Goal: Transaction & Acquisition: Purchase product/service

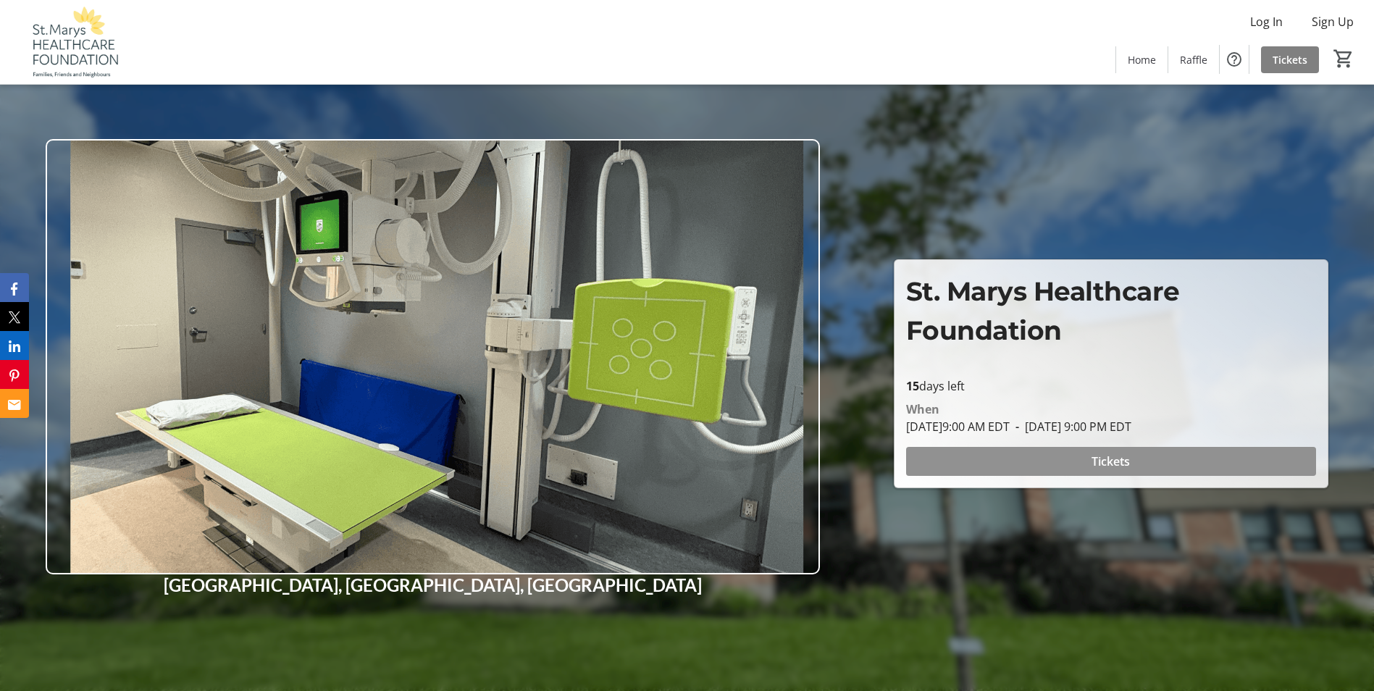
click at [992, 453] on span at bounding box center [1111, 461] width 410 height 35
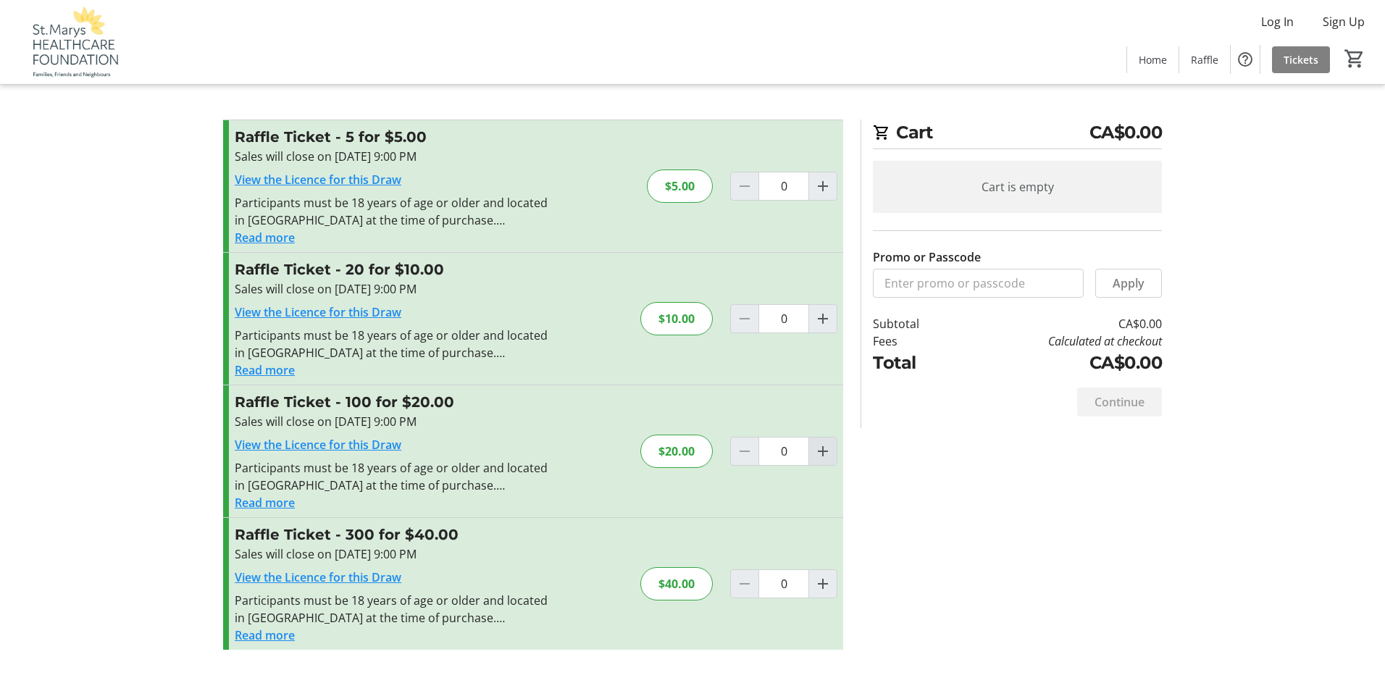
click at [832, 460] on span "Increment by one" at bounding box center [823, 452] width 28 height 28
type input "1"
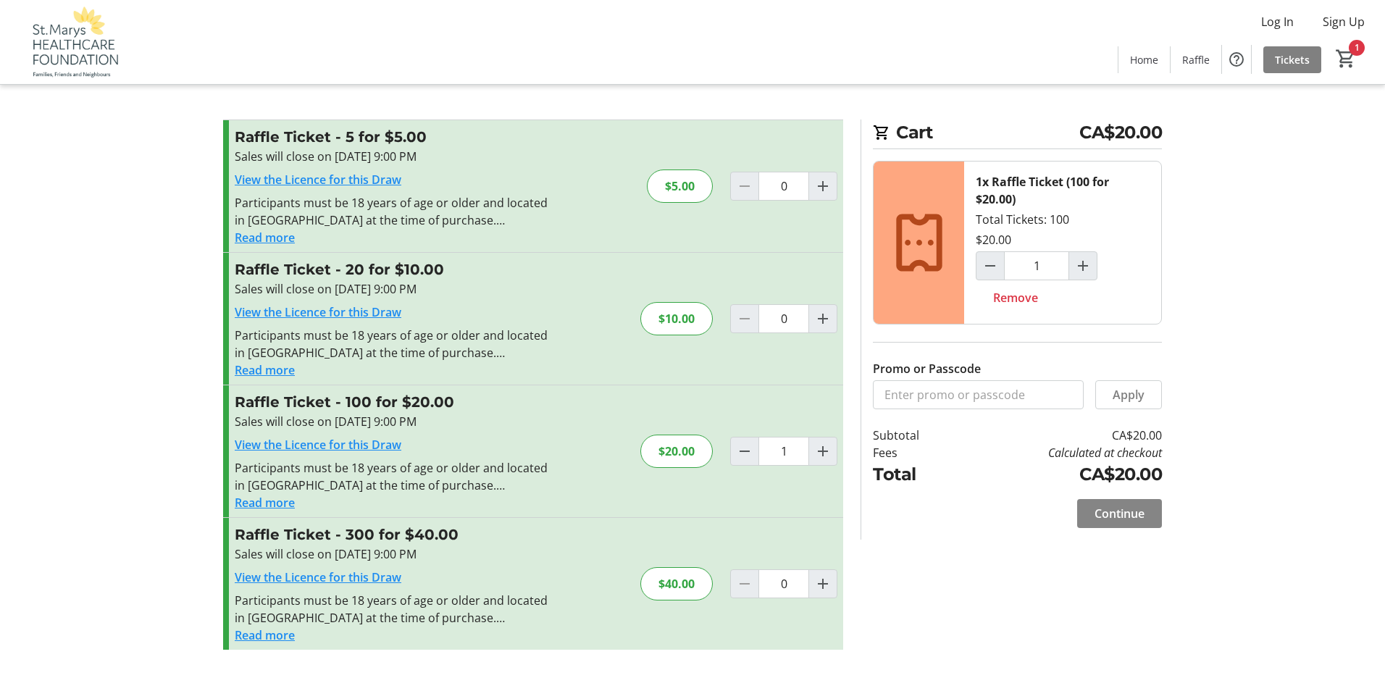
click at [1108, 512] on span "Continue" at bounding box center [1120, 513] width 50 height 17
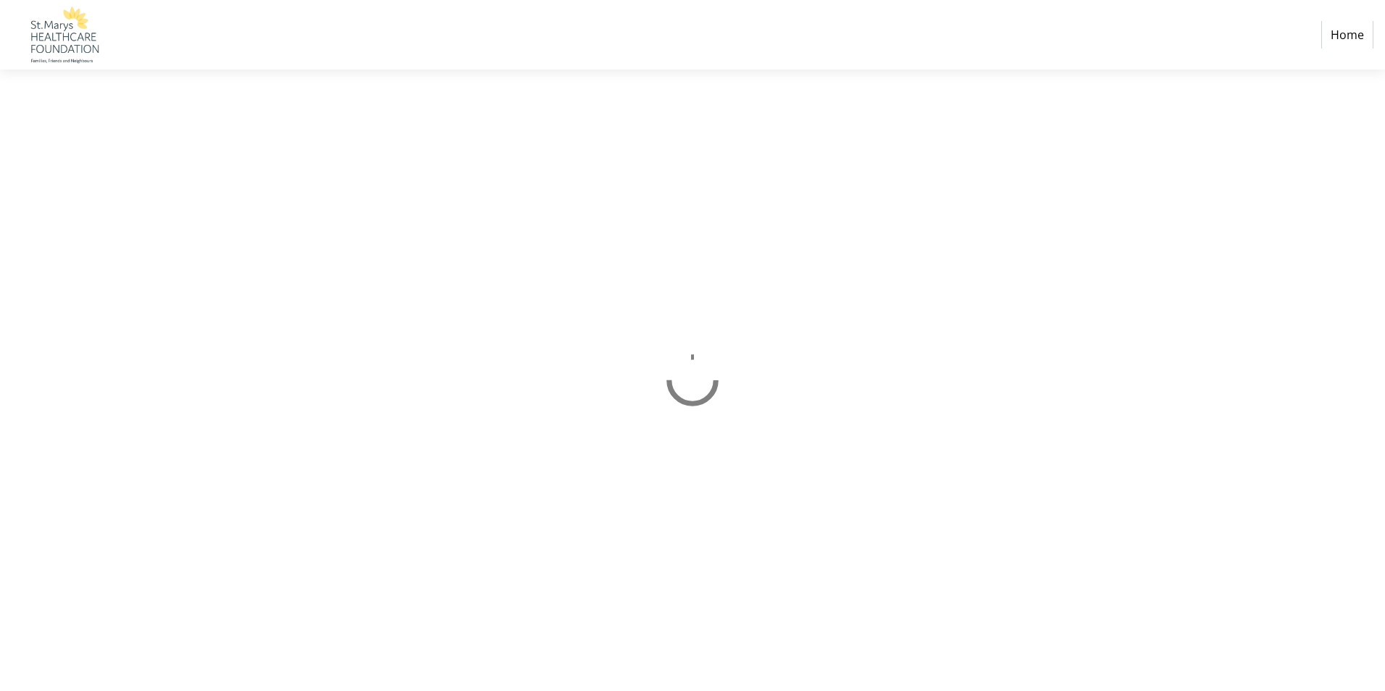
select select "CA"
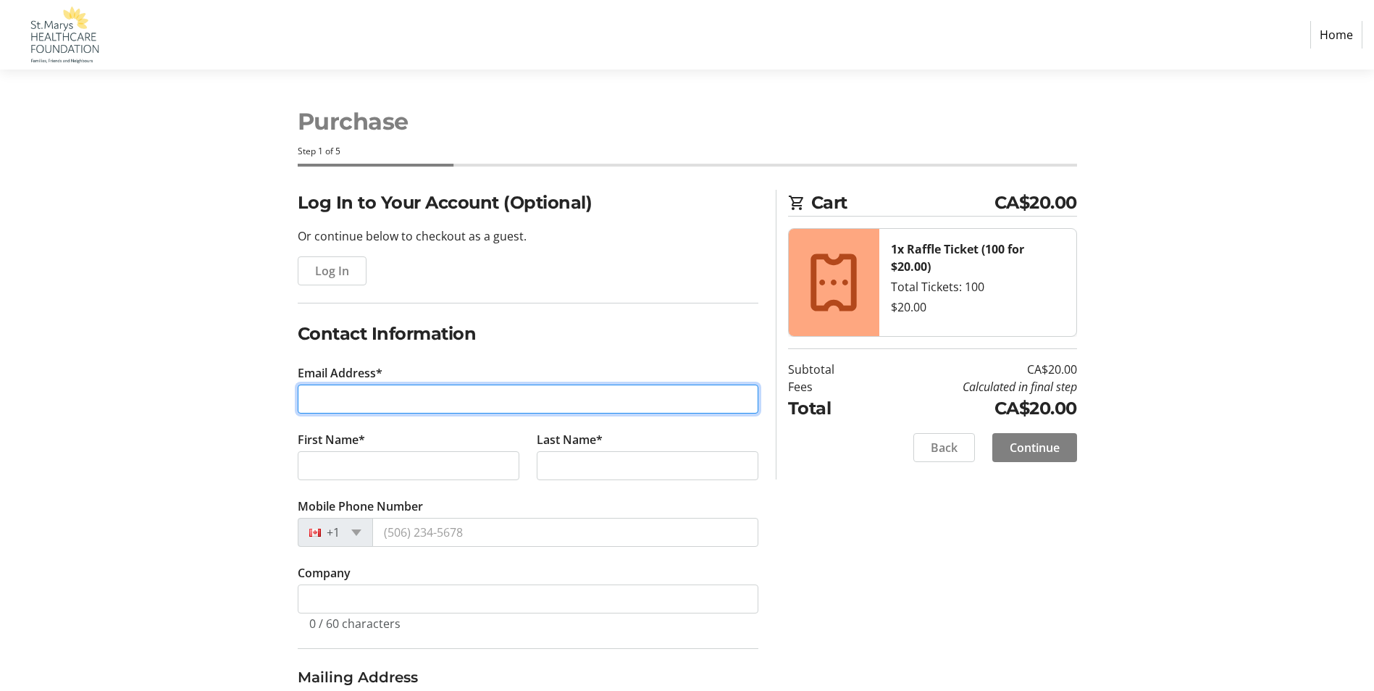
click at [417, 391] on input "Email Address*" at bounding box center [528, 399] width 461 height 29
type input "[EMAIL_ADDRESS][DOMAIN_NAME]"
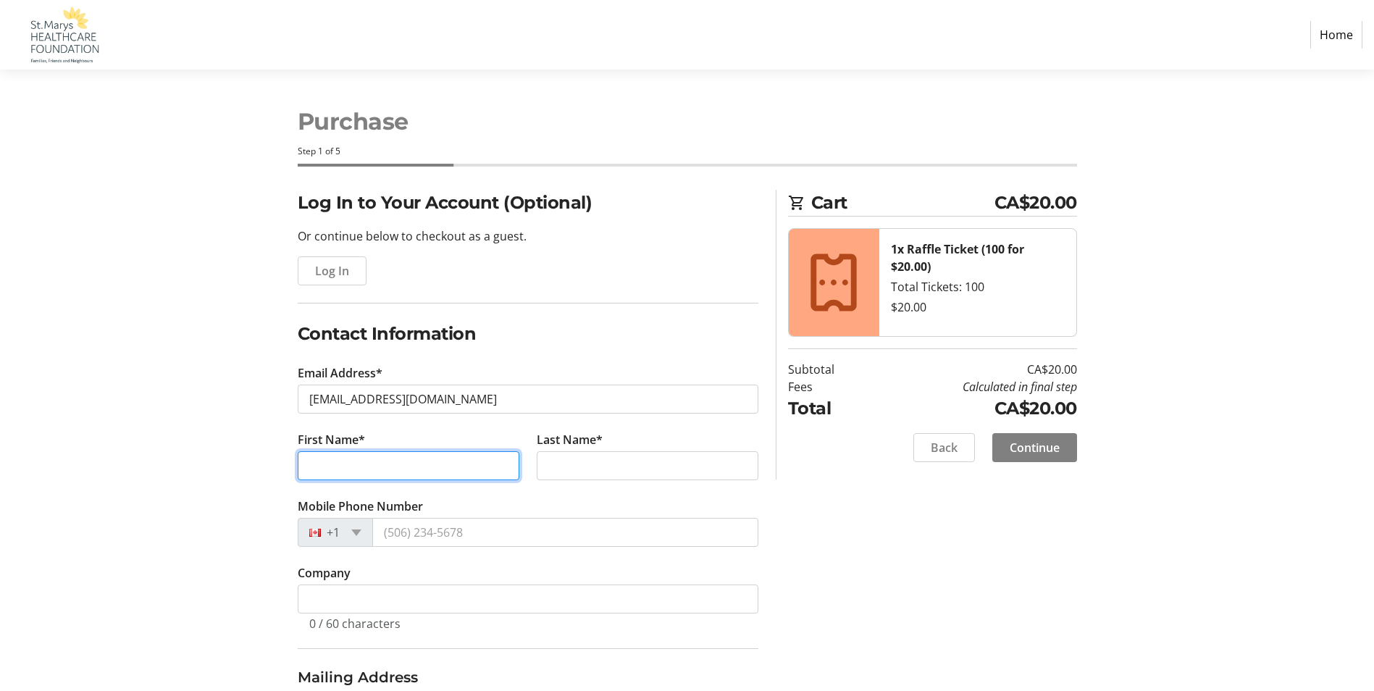
type input "[PERSON_NAME]"
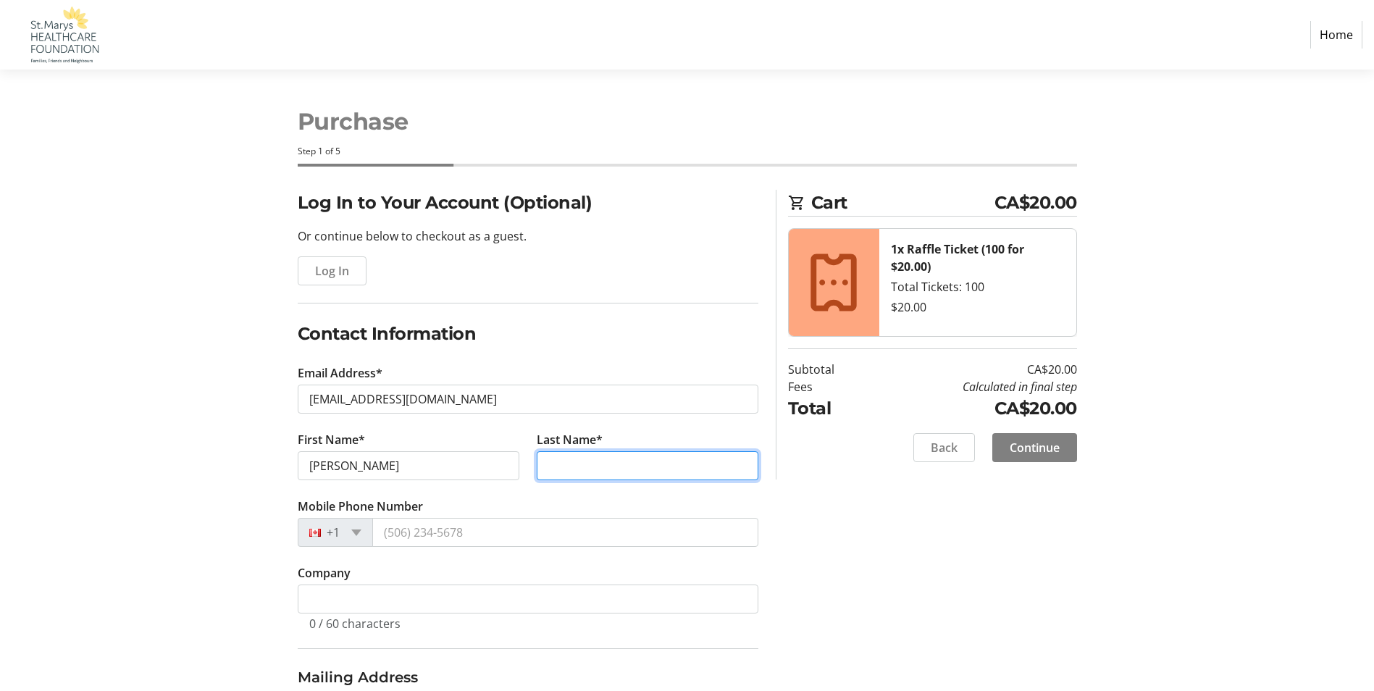
type input "Hill"
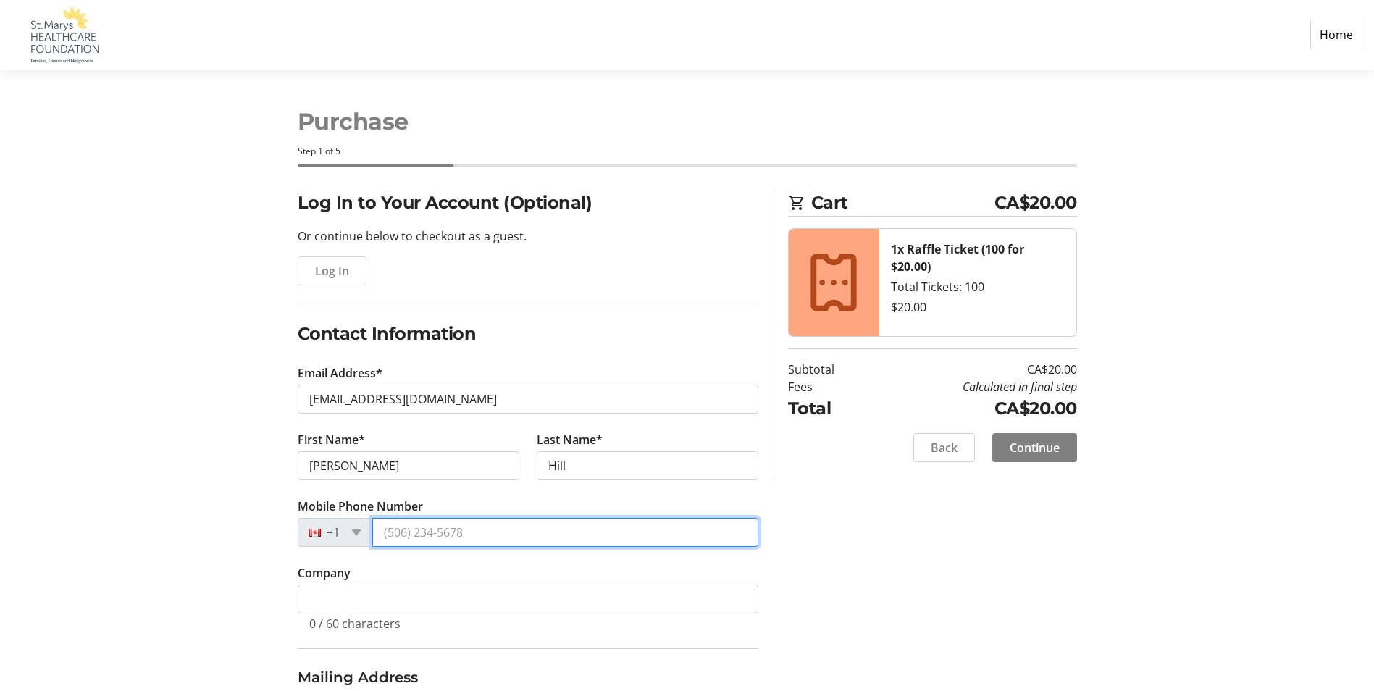
type input "[PHONE_NUMBER]"
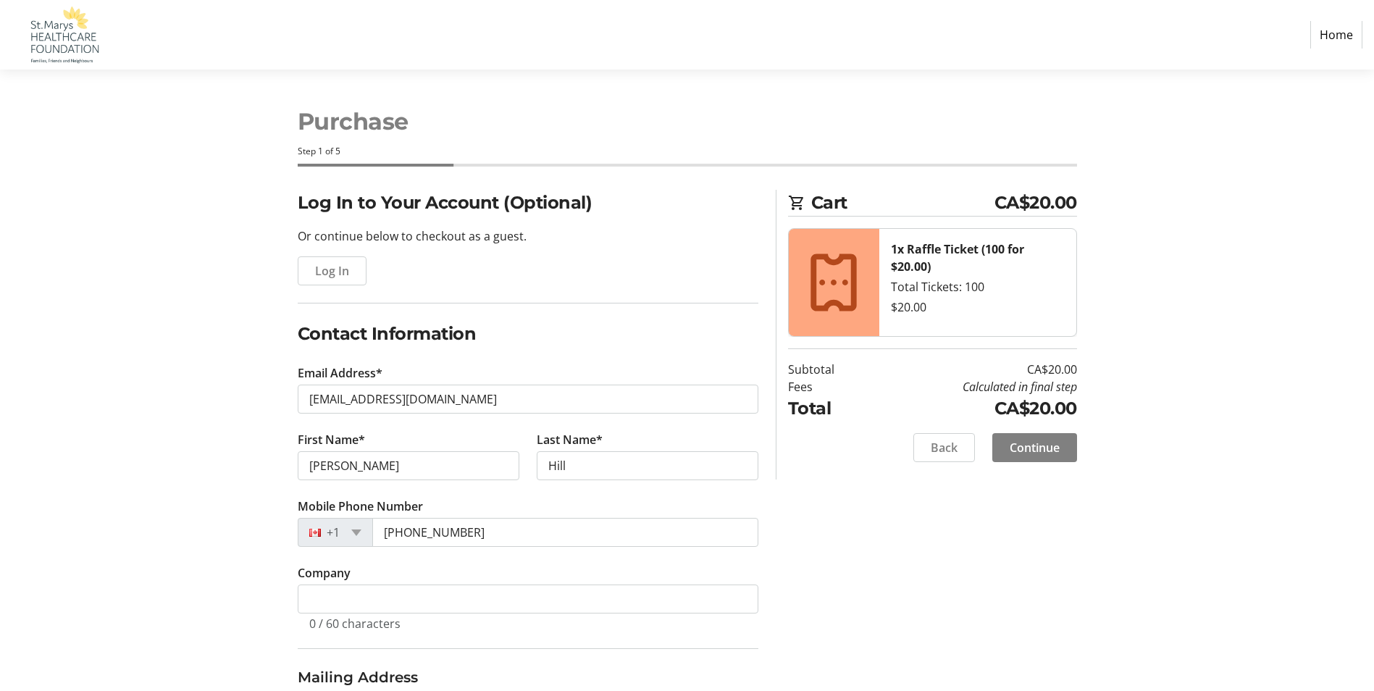
type input "[STREET_ADDRESS][PERSON_NAME]"
type input "PO Box 3171"
type input "Saint Marys"
select select "ON"
type input "N4X 1A7"
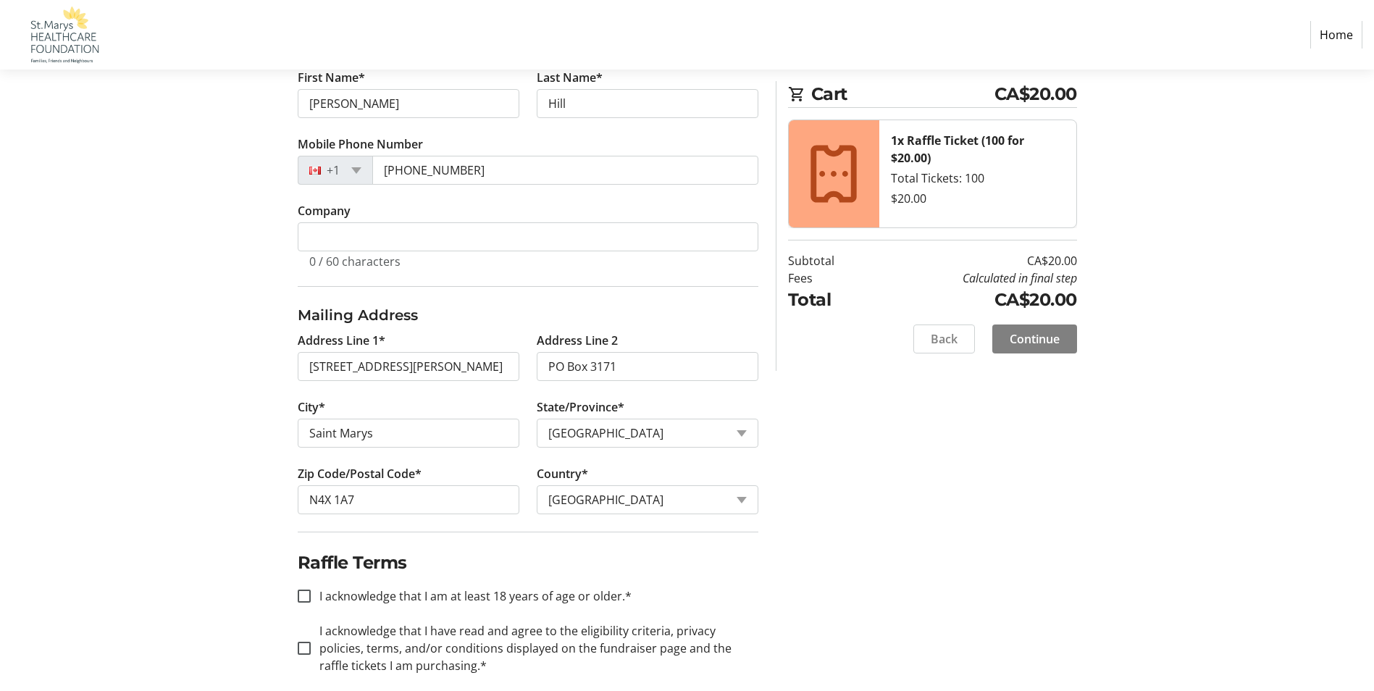
scroll to position [380, 0]
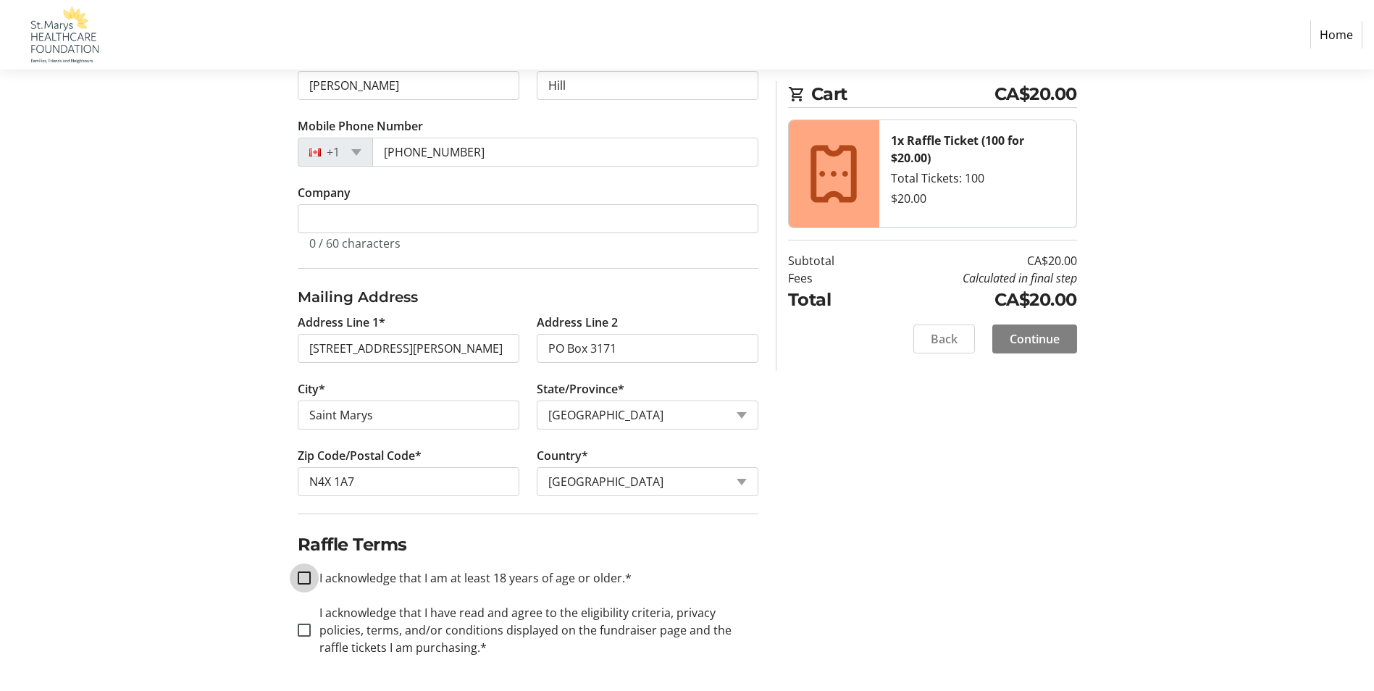
click at [299, 579] on input "I acknowledge that I am at least 18 years of age or older.*" at bounding box center [304, 578] width 13 height 13
checkbox input "true"
click at [306, 633] on input "I acknowledge that I have read and agree to the eligibility criteria, privacy p…" at bounding box center [304, 630] width 13 height 13
checkbox input "true"
click at [1039, 350] on span at bounding box center [1035, 339] width 85 height 35
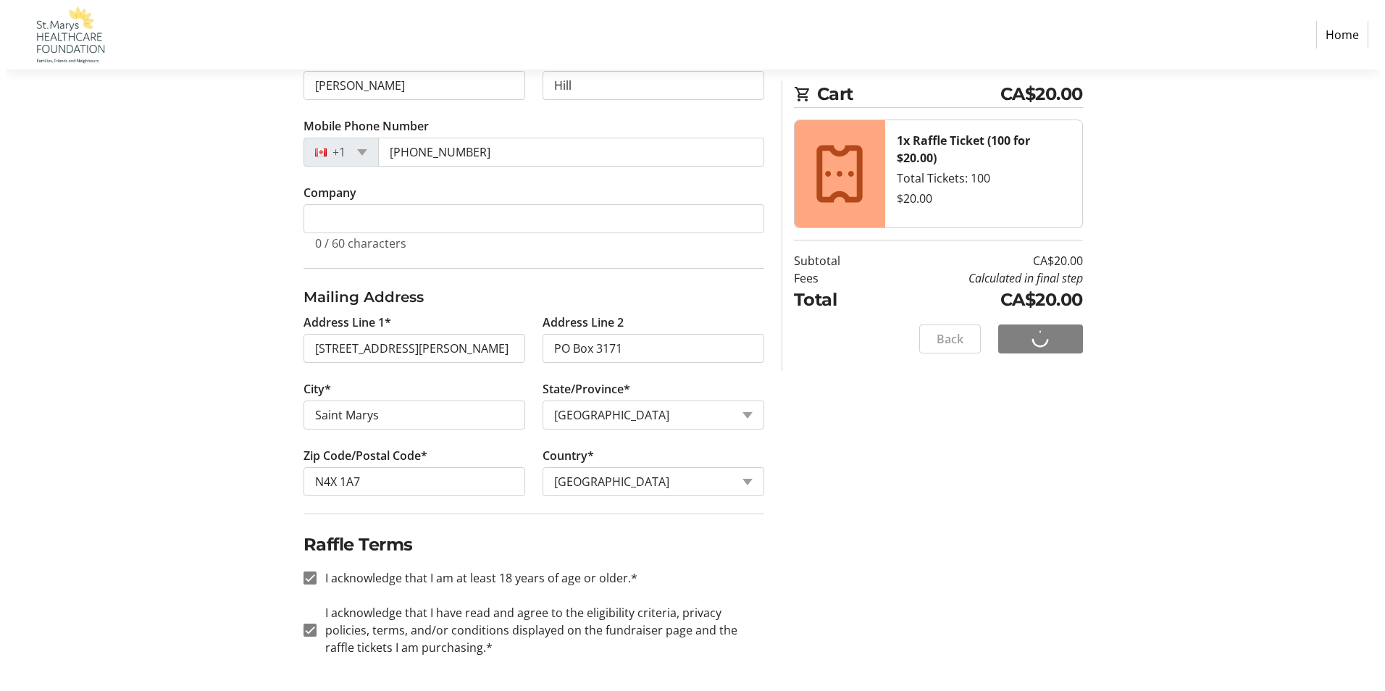
scroll to position [0, 0]
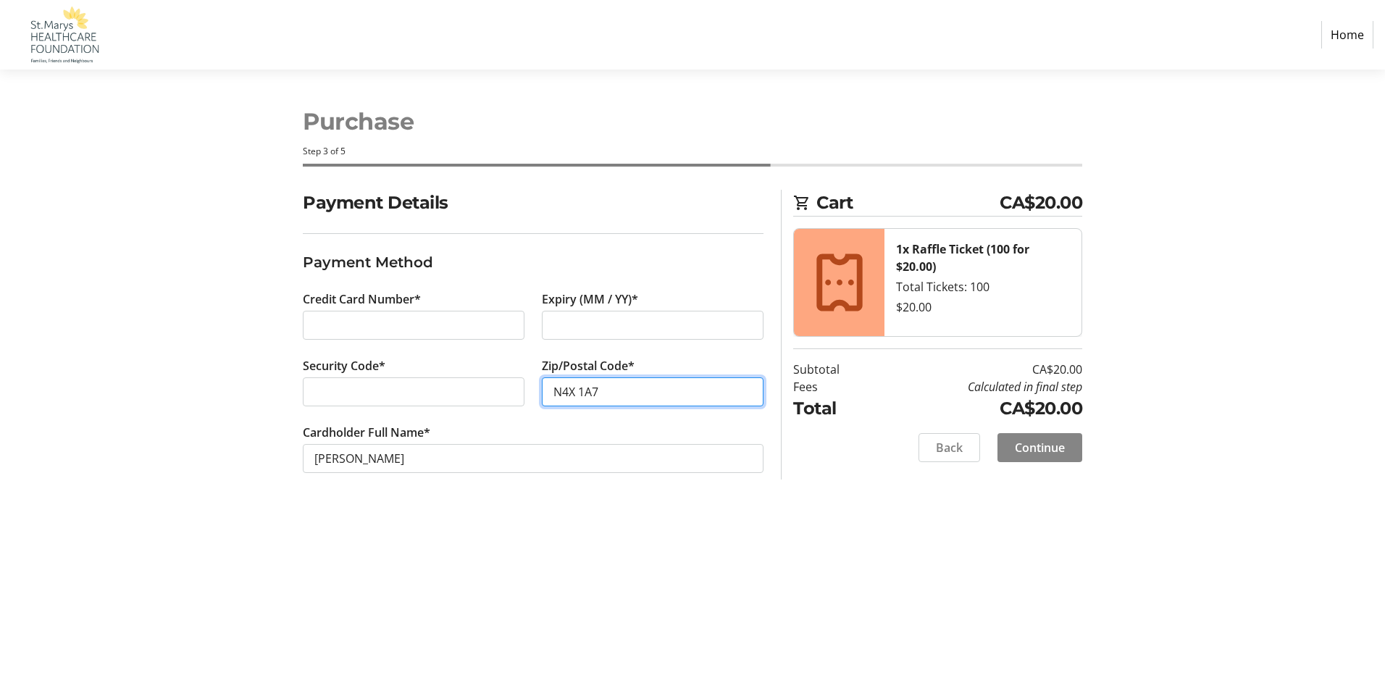
type input "N4X 1A7"
click at [1050, 451] on span "Continue" at bounding box center [1040, 447] width 50 height 17
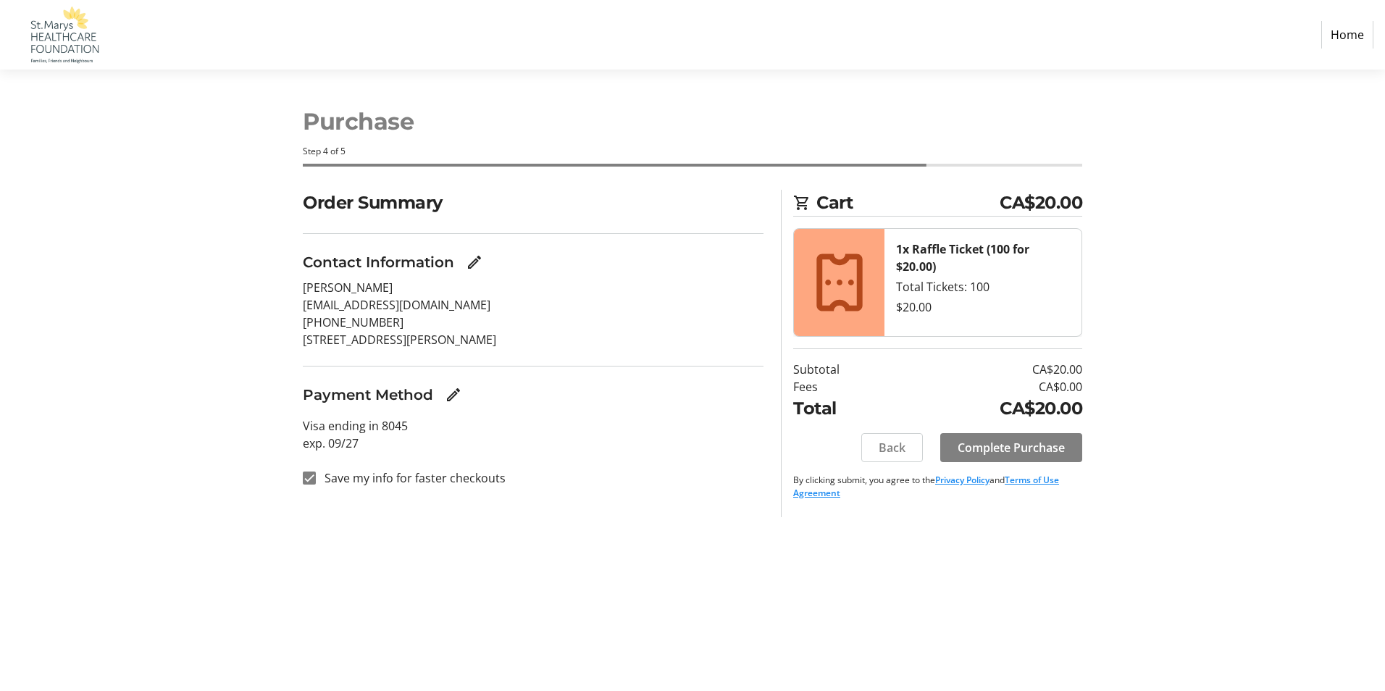
click at [1051, 451] on span "Complete Purchase" at bounding box center [1011, 447] width 107 height 17
